Goal: Obtain resource: Download file/media

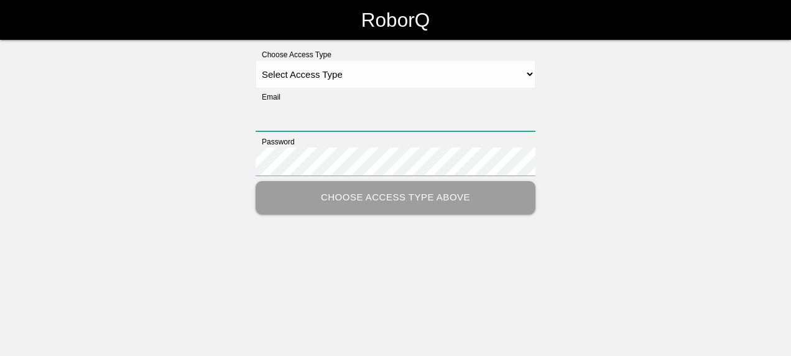
type input "[EMAIL_ADDRESS][DOMAIN_NAME]"
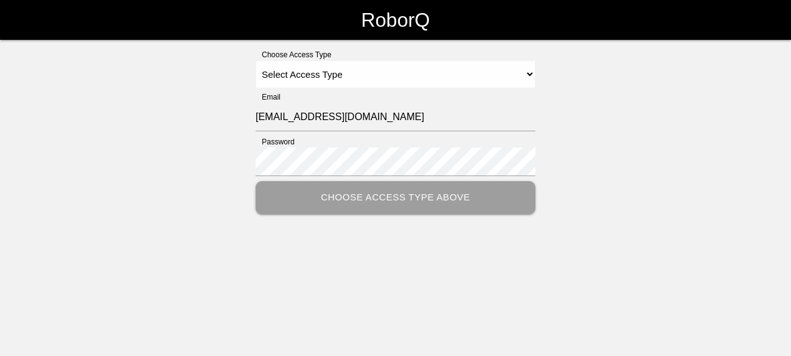
click at [629, 174] on div "Choose Access Type Select Access Type Admin Customer Supervisor Worker Email [E…" at bounding box center [395, 131] width 791 height 165
click at [334, 75] on select "Select Access Type Admin Customer Supervisor Worker" at bounding box center [396, 74] width 280 height 28
select select "Customer"
click at [256, 60] on select "Select Access Type Admin Customer Supervisor Worker" at bounding box center [396, 74] width 280 height 28
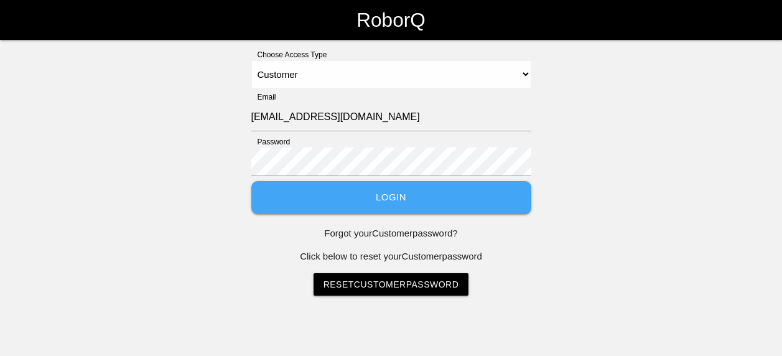
click at [316, 207] on button "Login" at bounding box center [391, 197] width 280 height 33
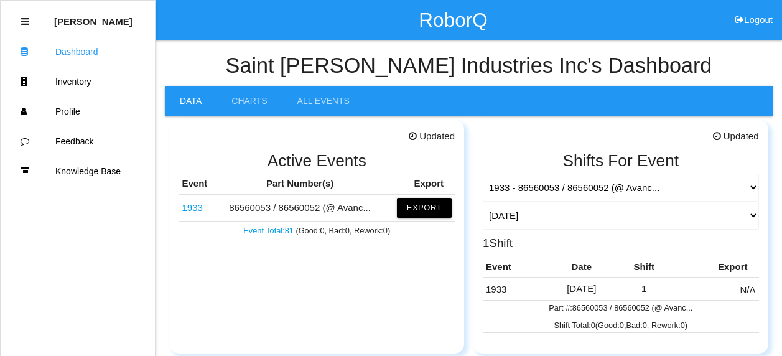
click at [252, 208] on td "86560053 / 86560052 (@ Avanc..." at bounding box center [300, 207] width 170 height 27
copy td "86560053"
click at [421, 207] on button "Export" at bounding box center [424, 208] width 55 height 20
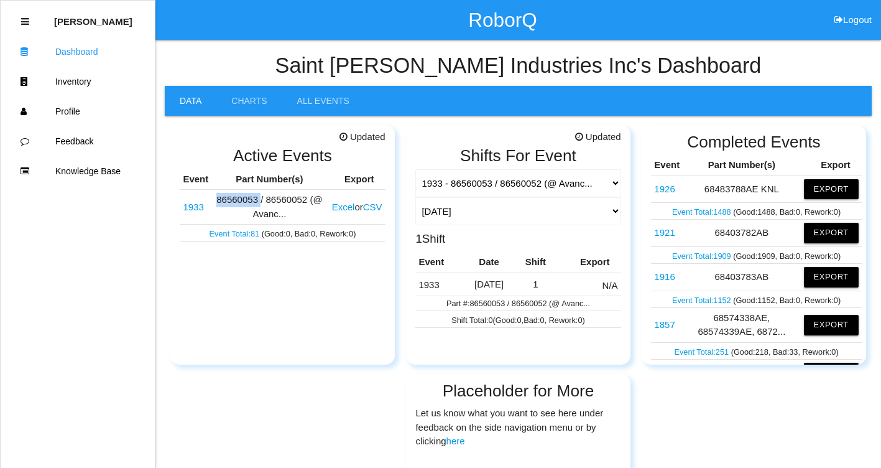
click at [343, 208] on button "Excel" at bounding box center [343, 207] width 23 height 11
